Goal: Information Seeking & Learning: Compare options

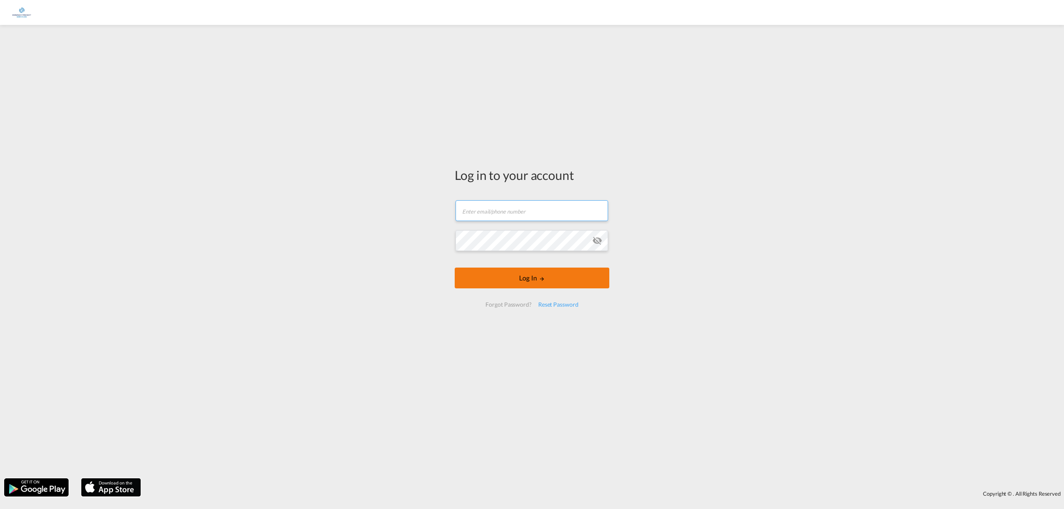
type input "[PERSON_NAME][EMAIL_ADDRESS][DOMAIN_NAME]"
click at [549, 275] on button "Log In" at bounding box center [532, 278] width 155 height 21
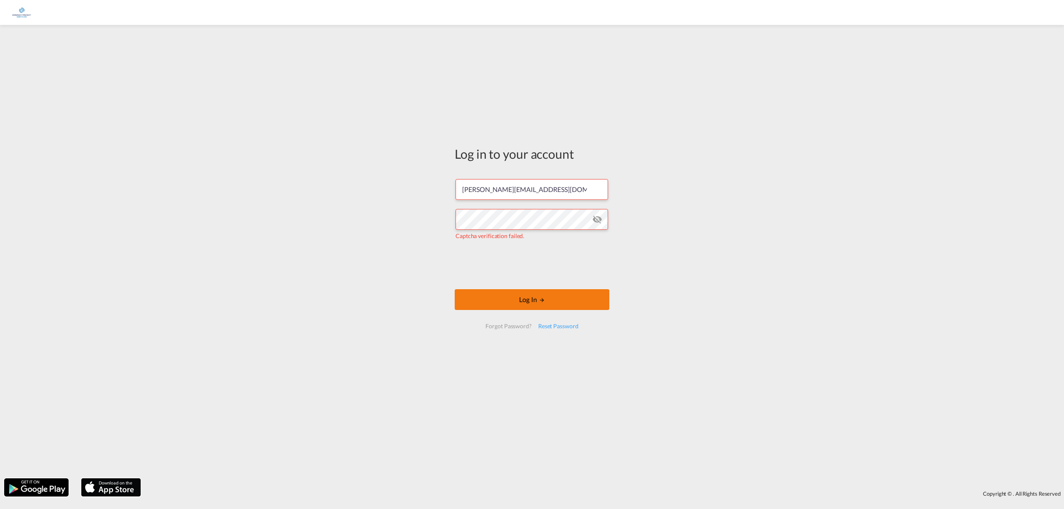
click at [559, 308] on button "Log In" at bounding box center [532, 299] width 155 height 21
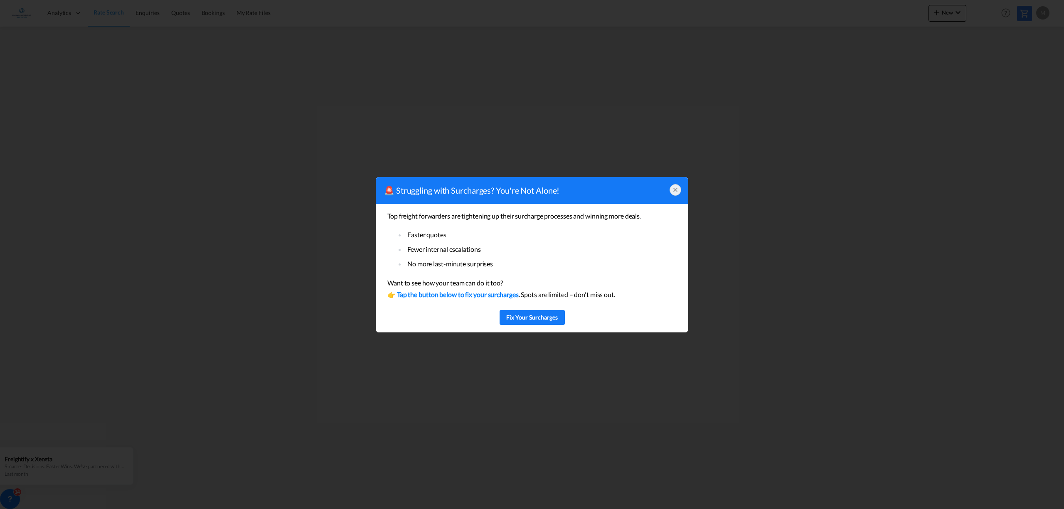
click at [678, 185] on div at bounding box center [676, 190] width 12 height 12
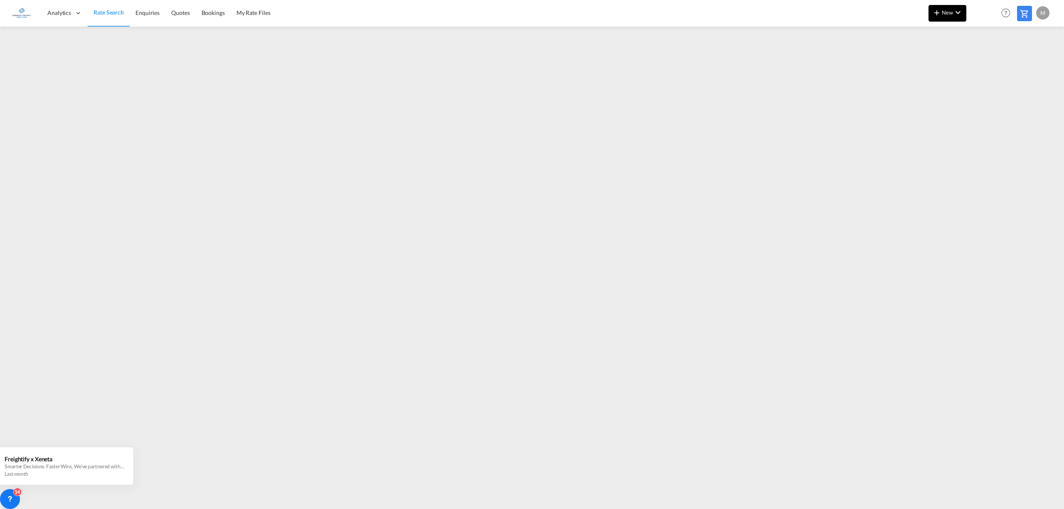
click at [939, 13] on md-icon "icon-plus 400-fg" at bounding box center [937, 12] width 10 height 10
click at [976, 57] on div "Ratesheet" at bounding box center [998, 62] width 51 height 21
click at [951, 17] on button "New" at bounding box center [948, 13] width 38 height 17
click at [986, 66] on span "Ratesheet" at bounding box center [981, 62] width 9 height 17
click at [940, 12] on md-icon "icon-plus 400-fg" at bounding box center [937, 12] width 10 height 10
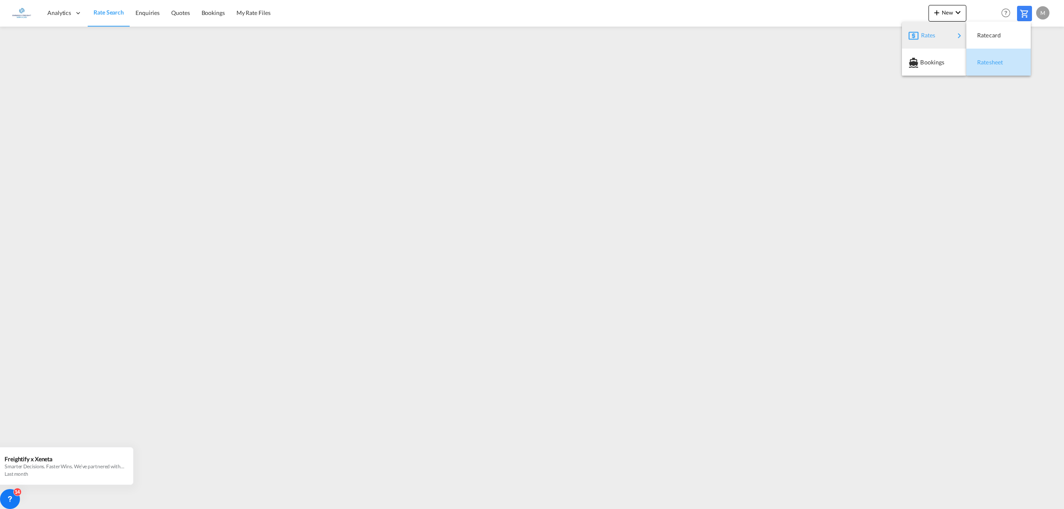
click at [979, 60] on span "Ratesheet" at bounding box center [981, 62] width 9 height 17
click at [105, 14] on span "Rate Search" at bounding box center [109, 12] width 30 height 7
click at [960, 14] on md-icon "icon-chevron-down" at bounding box center [958, 12] width 10 height 10
click at [918, 288] on md-backdrop at bounding box center [532, 254] width 1064 height 509
click at [950, 14] on span "New" at bounding box center [947, 12] width 31 height 7
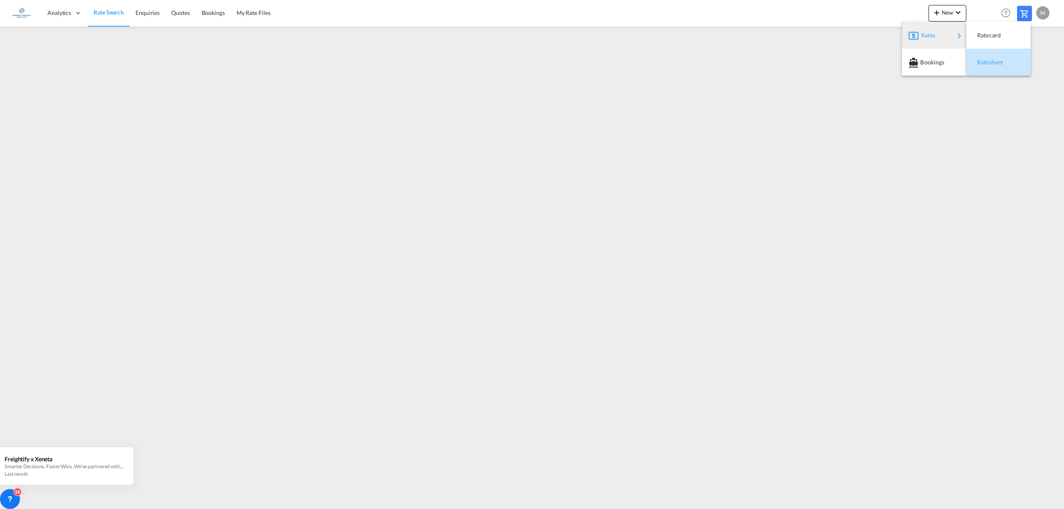
click at [986, 59] on span "Ratesheet" at bounding box center [981, 62] width 9 height 17
click at [941, 18] on button "New" at bounding box center [948, 13] width 38 height 17
click at [985, 59] on span "Ratesheet" at bounding box center [981, 62] width 9 height 17
click at [112, 13] on span "Rate Search" at bounding box center [109, 12] width 30 height 7
click at [963, 14] on button "New" at bounding box center [948, 13] width 38 height 17
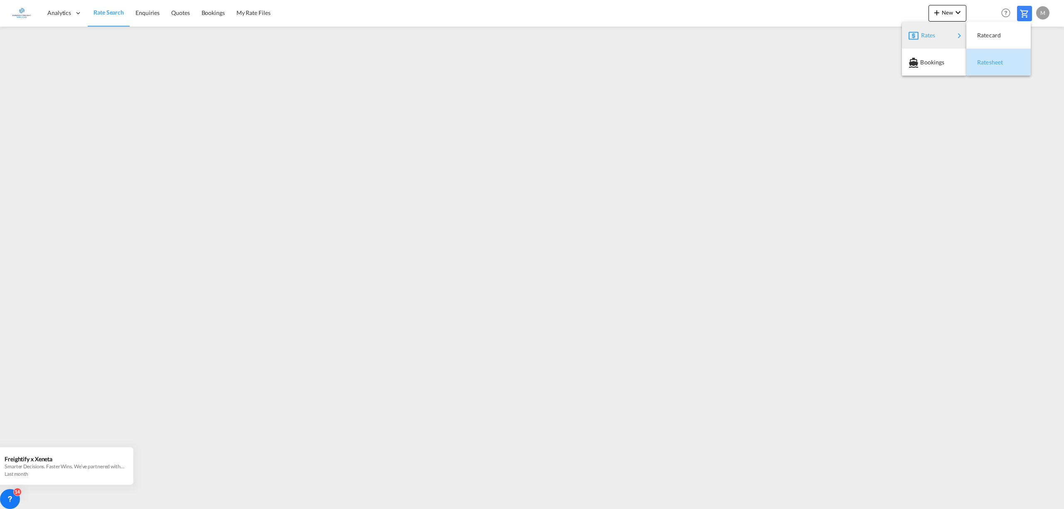
click at [986, 62] on span "Ratesheet" at bounding box center [981, 62] width 9 height 17
click at [121, 12] on span "Rate Search" at bounding box center [109, 12] width 30 height 7
click at [940, 14] on md-icon "icon-plus 400-fg" at bounding box center [937, 12] width 10 height 10
click at [940, 27] on div "Rates" at bounding box center [937, 35] width 33 height 21
click at [985, 65] on span "Ratesheet" at bounding box center [981, 62] width 9 height 17
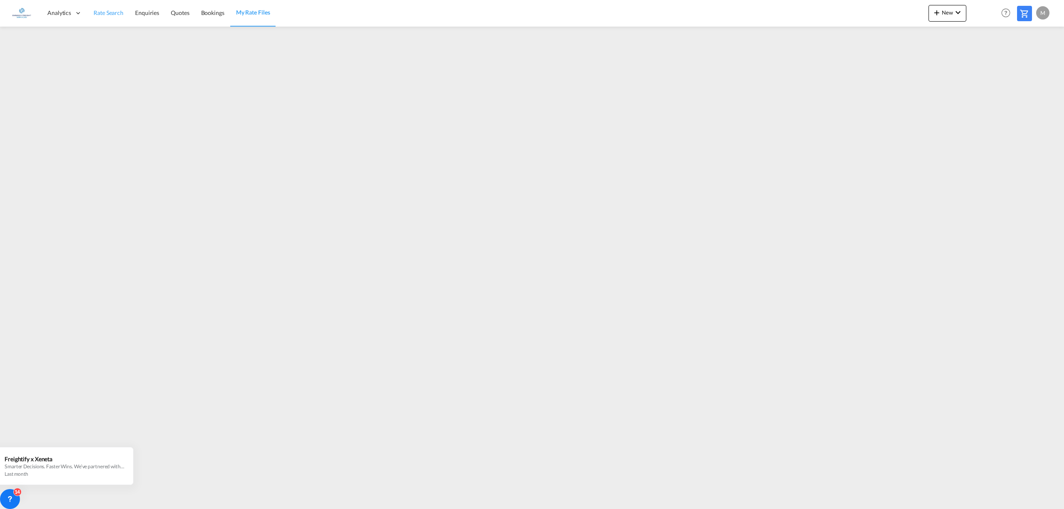
click at [111, 12] on span "Rate Search" at bounding box center [109, 12] width 30 height 7
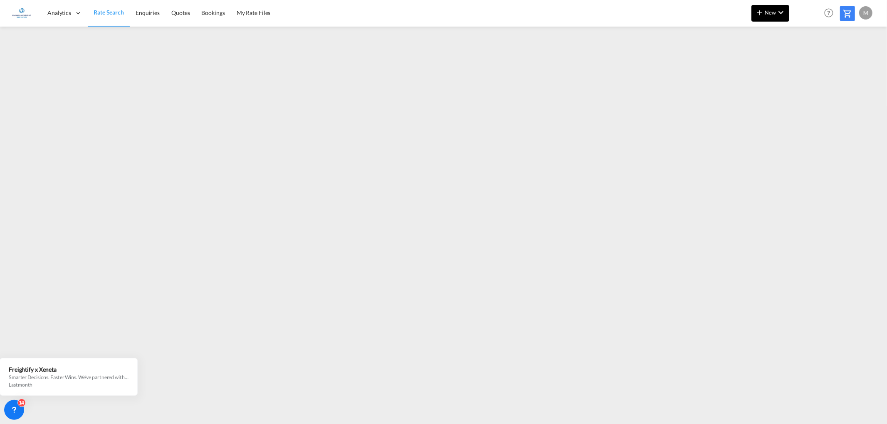
click at [758, 15] on md-icon "icon-plus 400-fg" at bounding box center [759, 12] width 10 height 10
click at [800, 58] on span "Ratesheet" at bounding box center [804, 62] width 9 height 17
click at [102, 14] on span "Rate Search" at bounding box center [109, 12] width 30 height 7
click at [782, 10] on md-icon "icon-chevron-down" at bounding box center [781, 12] width 10 height 10
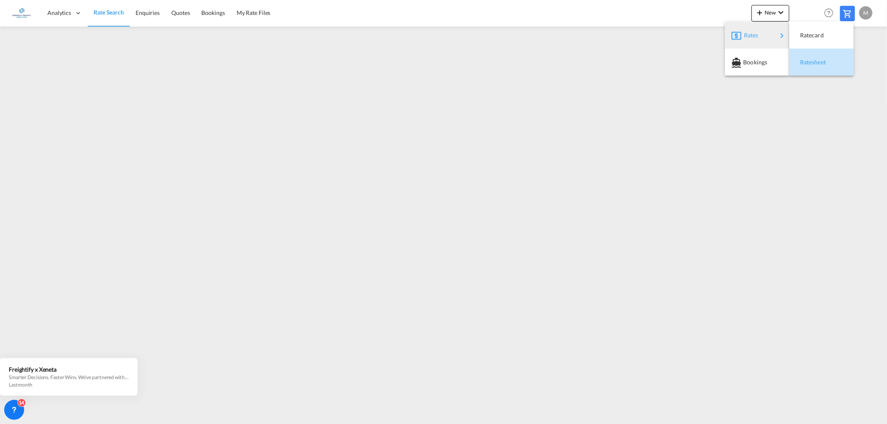
click at [809, 62] on span "Ratesheet" at bounding box center [804, 62] width 9 height 17
click at [121, 13] on span "Rate Search" at bounding box center [109, 12] width 30 height 7
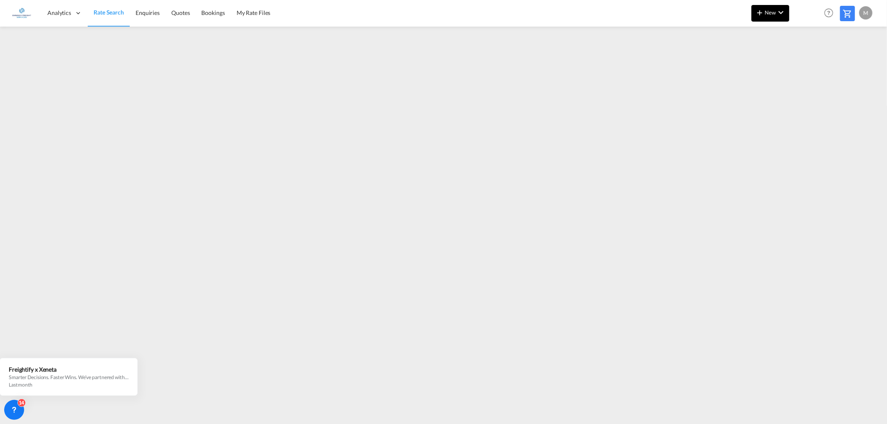
click at [761, 9] on md-icon "icon-plus 400-fg" at bounding box center [759, 12] width 10 height 10
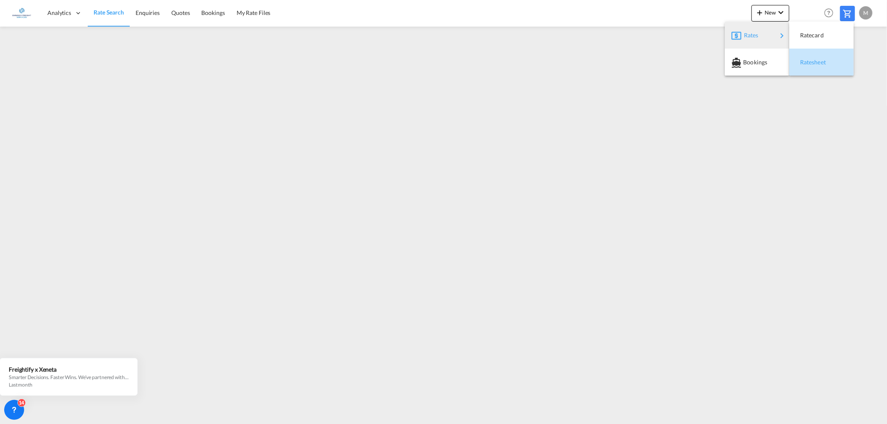
click at [803, 63] on span "Ratesheet" at bounding box center [804, 62] width 9 height 17
click at [101, 12] on span "Rate Search" at bounding box center [109, 12] width 30 height 7
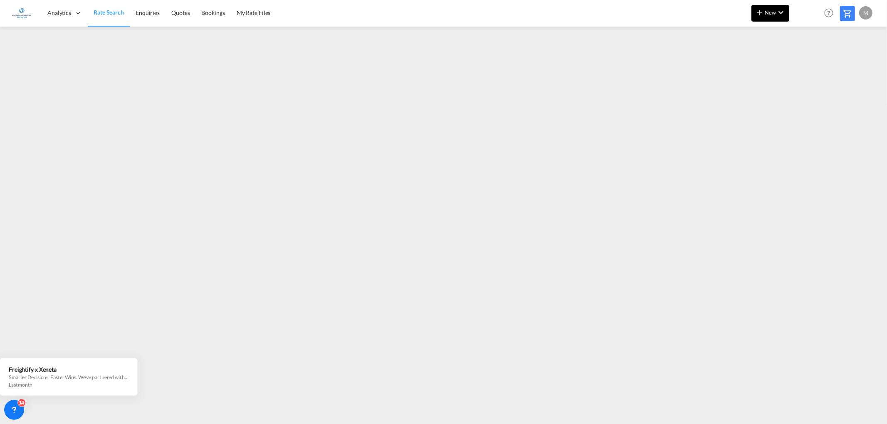
click at [776, 10] on md-icon "icon-chevron-down" at bounding box center [781, 12] width 10 height 10
click at [800, 62] on span "Ratesheet" at bounding box center [804, 62] width 9 height 17
click at [111, 12] on span "Rate Search" at bounding box center [109, 12] width 30 height 7
click at [254, 12] on span "My Rate Files" at bounding box center [254, 12] width 34 height 7
click at [108, 14] on span "Rate Search" at bounding box center [109, 12] width 30 height 7
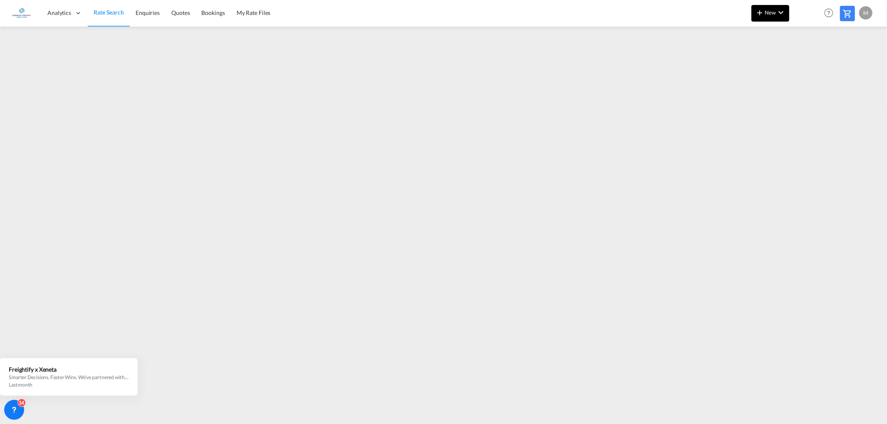
click at [767, 11] on span "New" at bounding box center [769, 12] width 31 height 7
